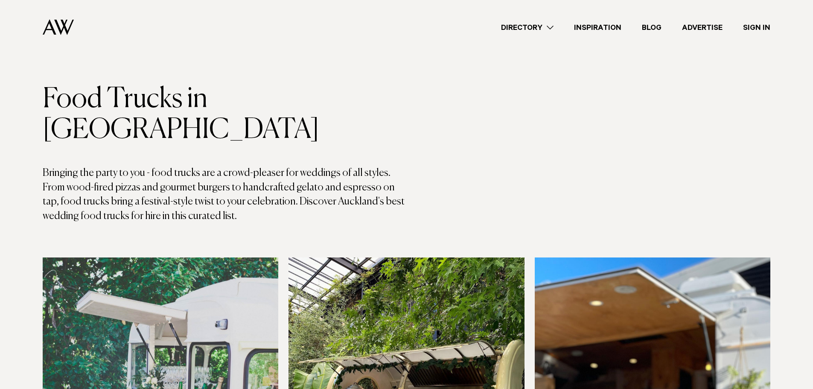
scroll to position [43, 0]
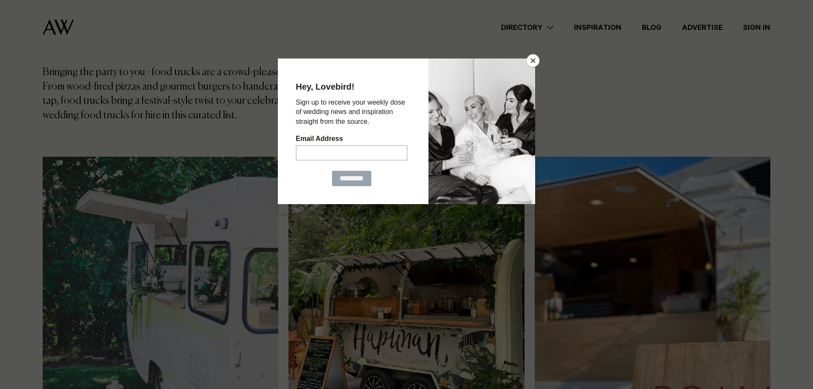
click at [533, 58] on button "Close" at bounding box center [533, 60] width 13 height 13
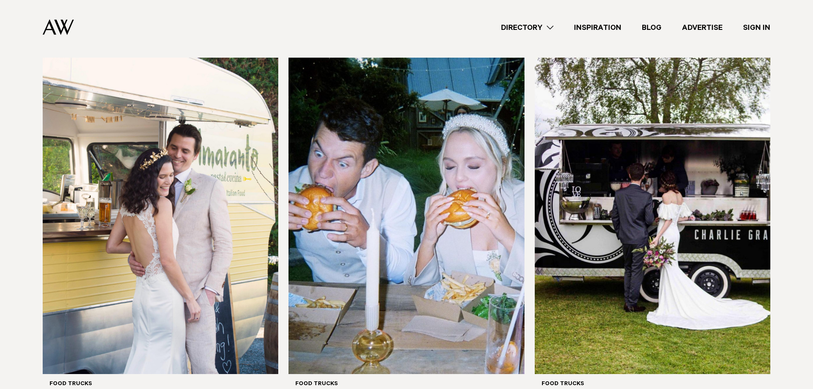
scroll to position [640, 0]
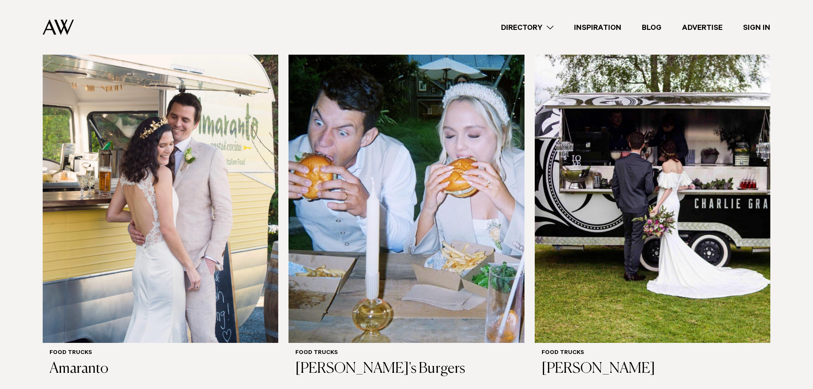
drag, startPoint x: 385, startPoint y: 220, endPoint x: 532, endPoint y: 348, distance: 194.5
click at [531, 350] on div "Drinks The Cute Caravan Company Food Trucks Hapunan Catering Roam Food Caravan …" at bounding box center [407, 14] width 728 height 740
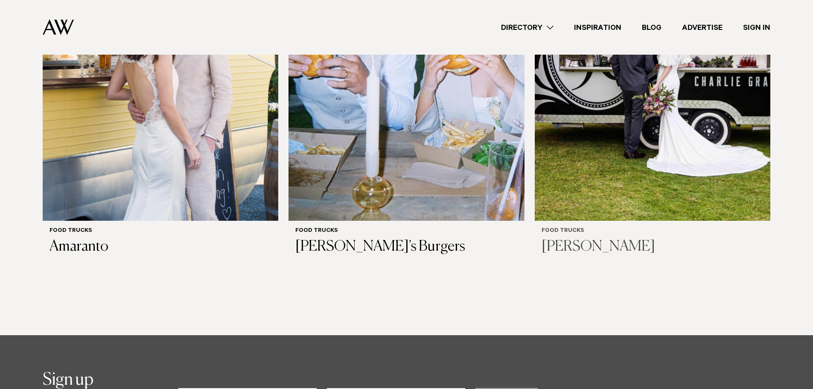
scroll to position [726, 0]
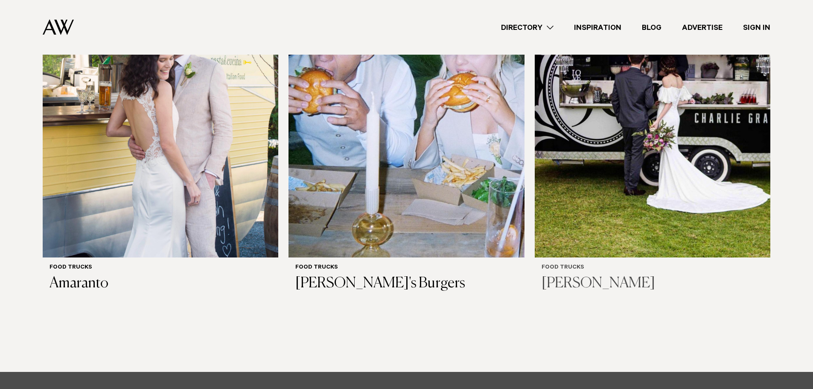
drag, startPoint x: 601, startPoint y: 134, endPoint x: 668, endPoint y: 135, distance: 67.5
click at [668, 135] on img at bounding box center [653, 99] width 236 height 316
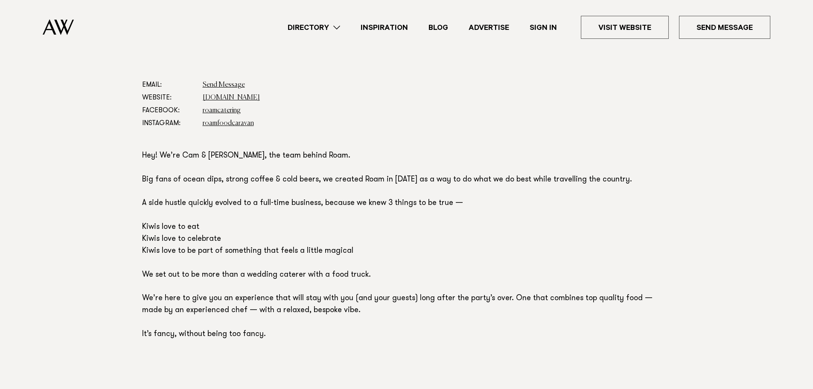
scroll to position [341, 0]
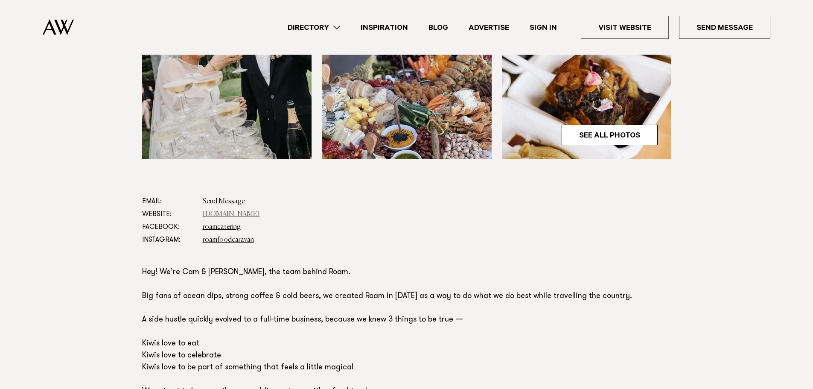
click at [226, 216] on link "roamfoodcaravan.nz" at bounding box center [231, 214] width 57 height 7
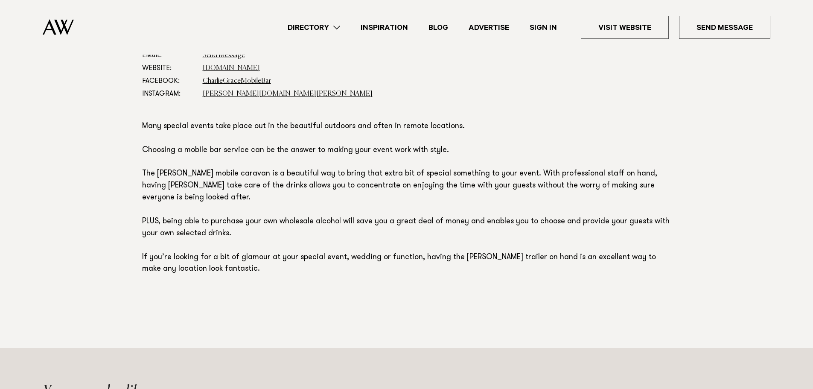
scroll to position [512, 0]
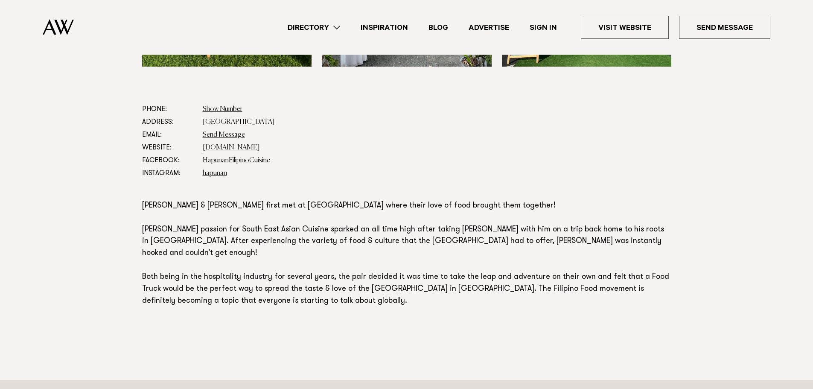
scroll to position [384, 0]
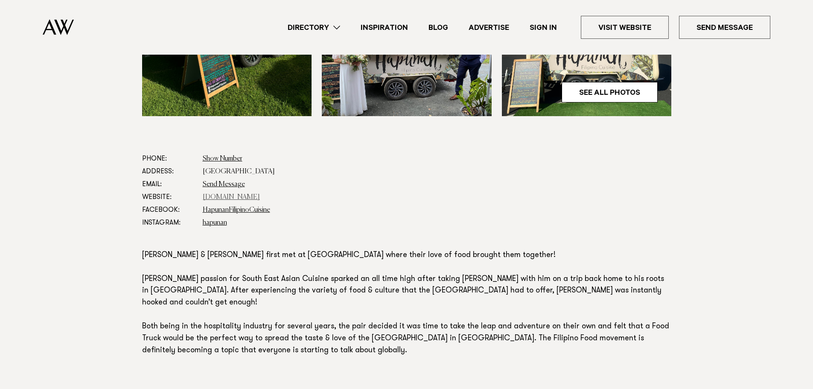
click at [237, 198] on link "www.hapunan.co.nz" at bounding box center [231, 197] width 57 height 7
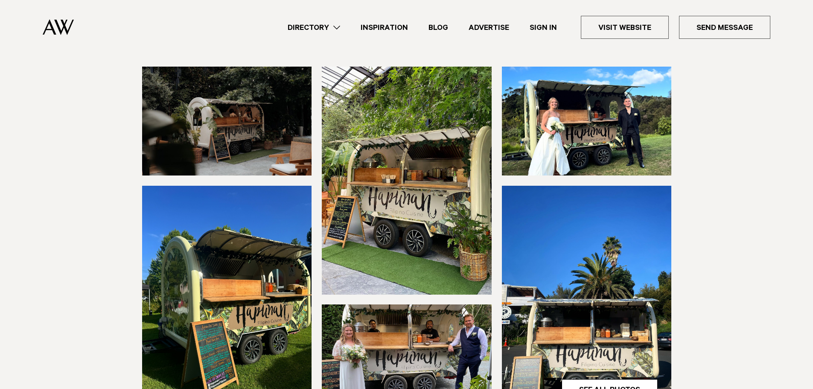
scroll to position [0, 0]
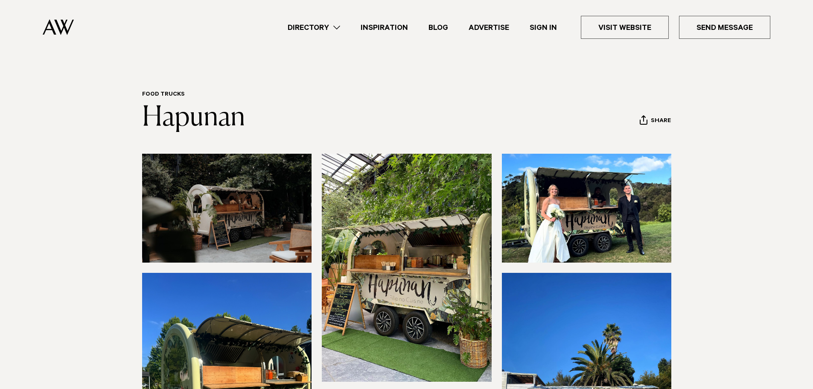
drag, startPoint x: 366, startPoint y: 173, endPoint x: 377, endPoint y: 173, distance: 10.7
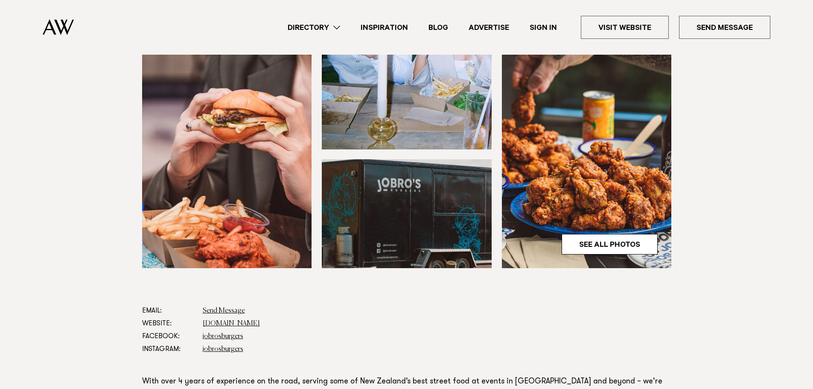
scroll to position [341, 0]
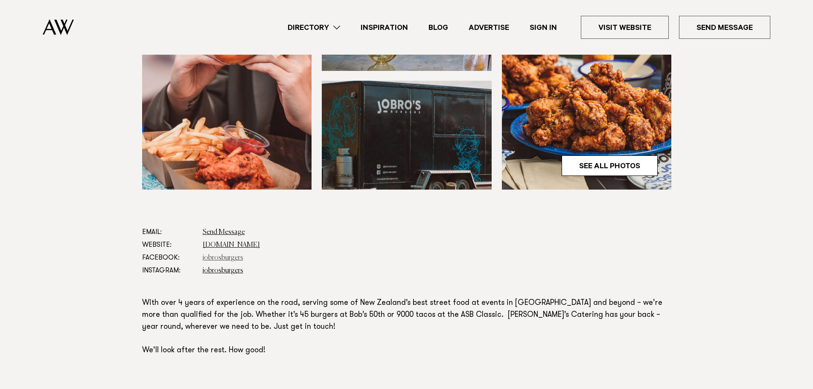
click at [210, 254] on link "jobrosburgers" at bounding box center [223, 257] width 41 height 7
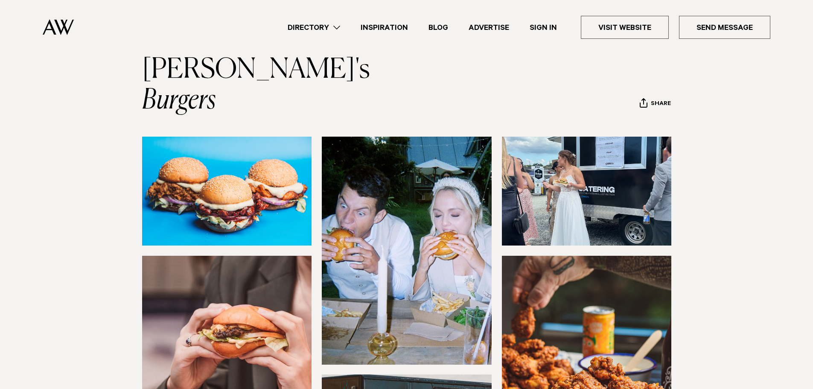
scroll to position [0, 0]
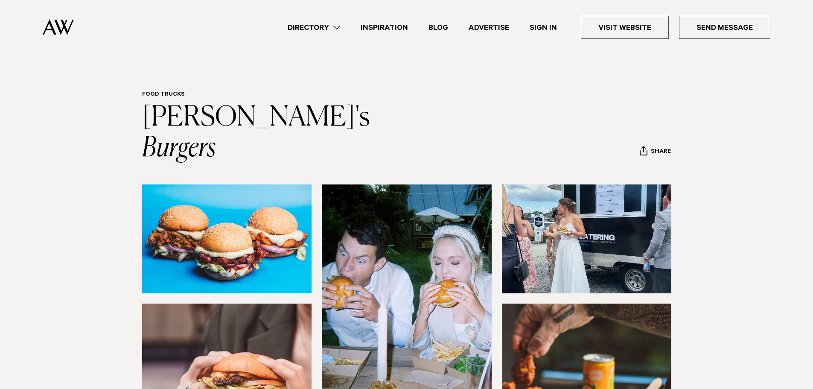
drag, startPoint x: 327, startPoint y: 100, endPoint x: 334, endPoint y: 100, distance: 6.8
click at [67, 23] on img at bounding box center [58, 27] width 31 height 16
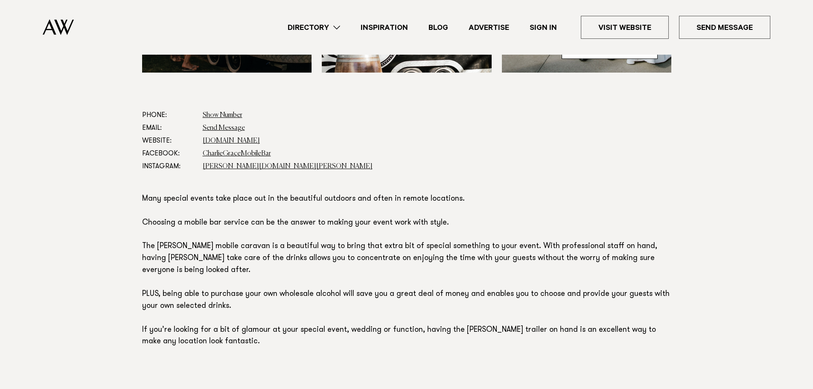
scroll to position [427, 0]
click at [232, 140] on link "www.charliegrace.co.nz" at bounding box center [231, 141] width 57 height 7
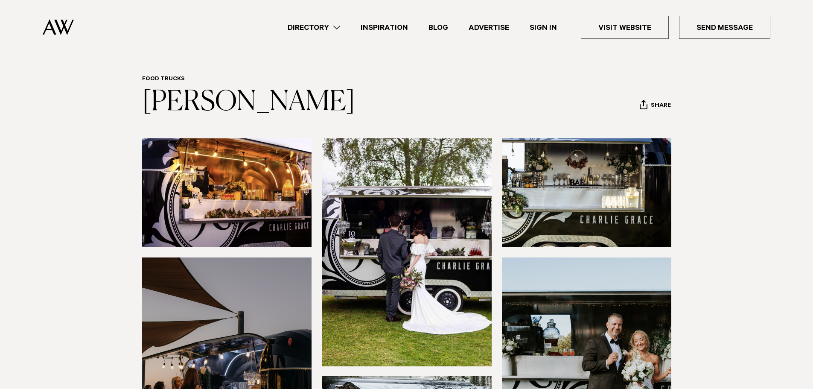
scroll to position [0, 0]
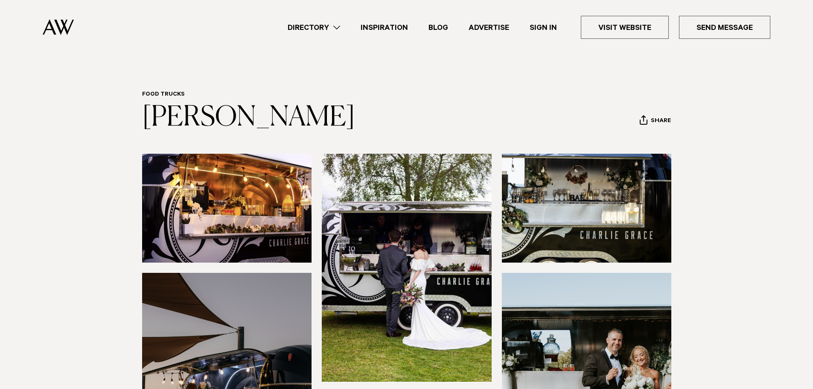
drag, startPoint x: 329, startPoint y: 84, endPoint x: 327, endPoint y: 52, distance: 31.2
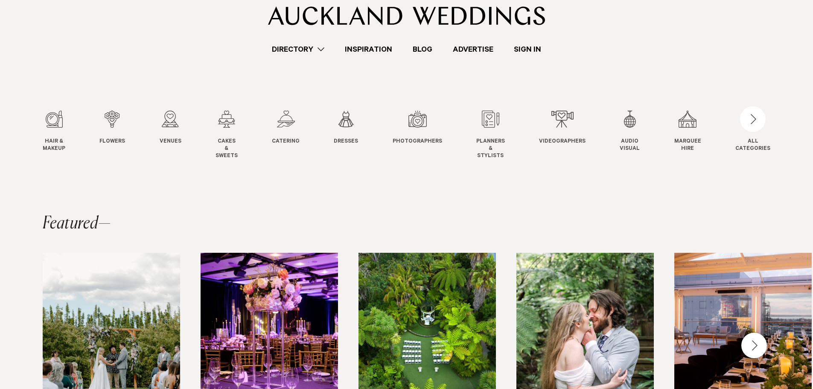
scroll to position [43, 0]
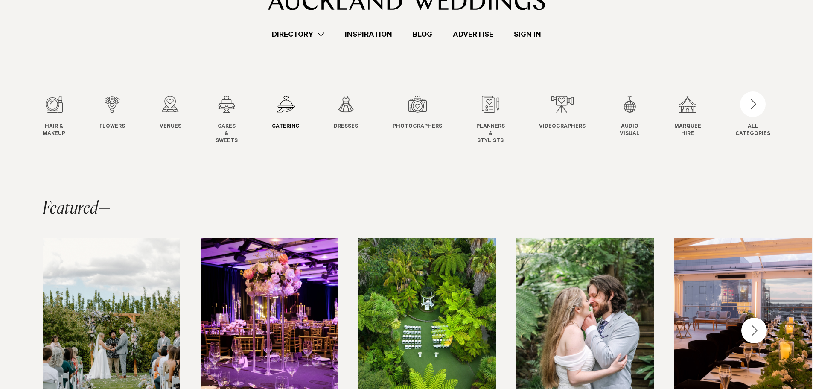
click at [284, 111] on div "5 / 12" at bounding box center [286, 104] width 28 height 17
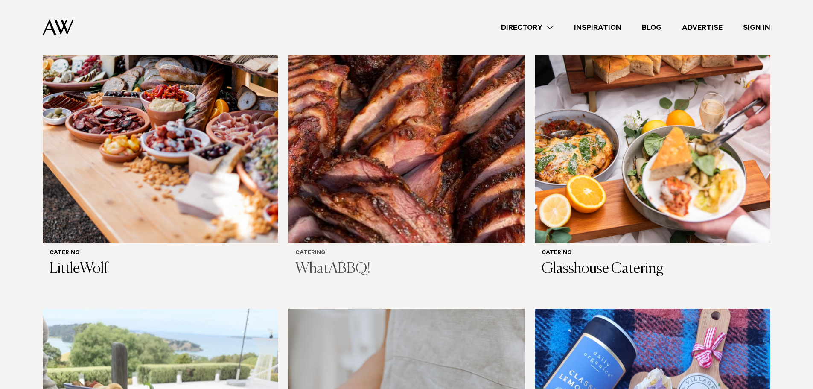
scroll to position [427, 0]
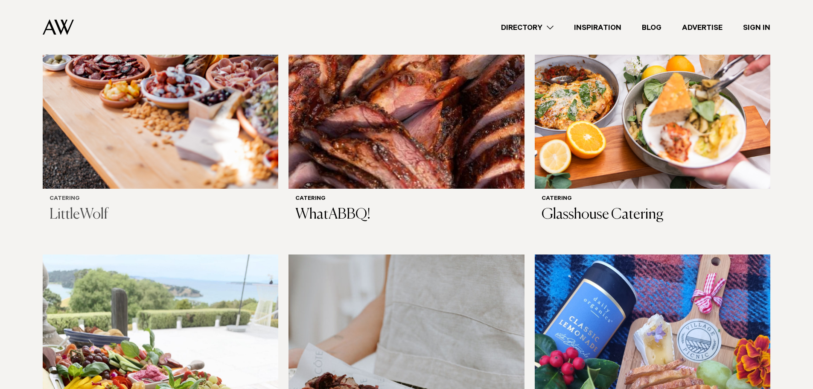
click at [207, 111] on img at bounding box center [161, 30] width 236 height 316
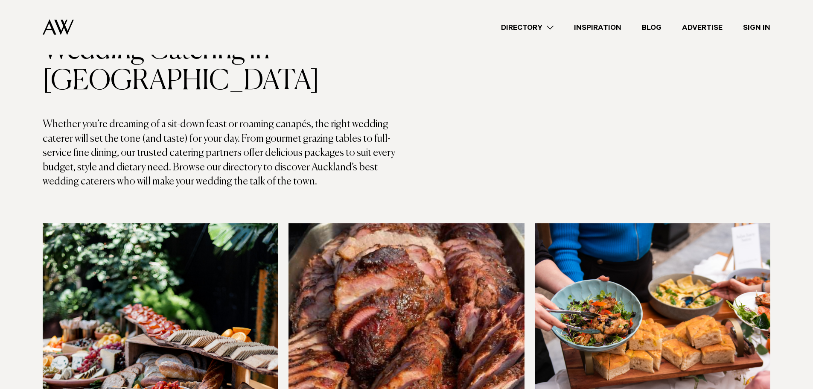
scroll to position [0, 0]
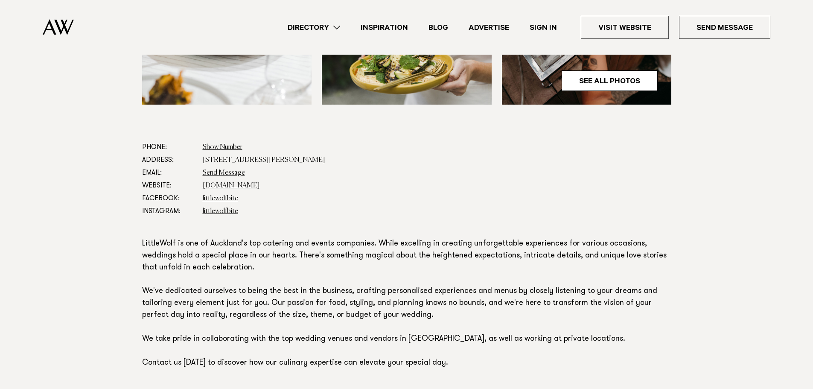
scroll to position [427, 0]
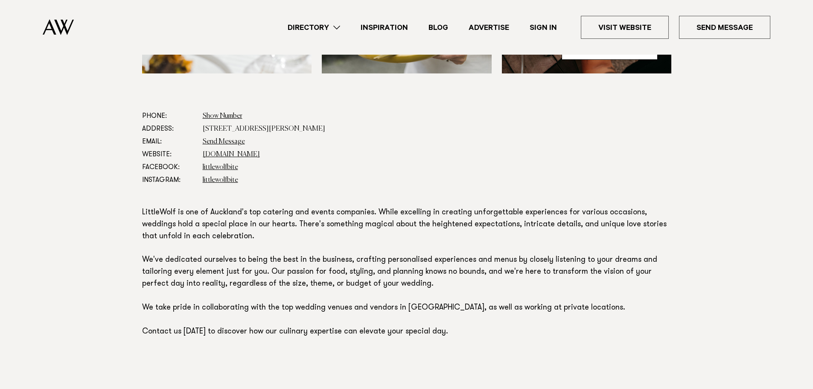
drag, startPoint x: 436, startPoint y: 120, endPoint x: 455, endPoint y: 122, distance: 19.3
